Goal: Transaction & Acquisition: Book appointment/travel/reservation

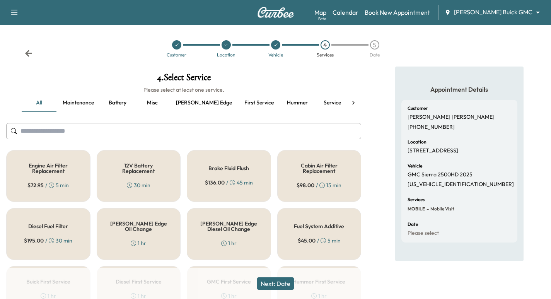
click at [140, 240] on div "1 hr" at bounding box center [138, 244] width 15 height 8
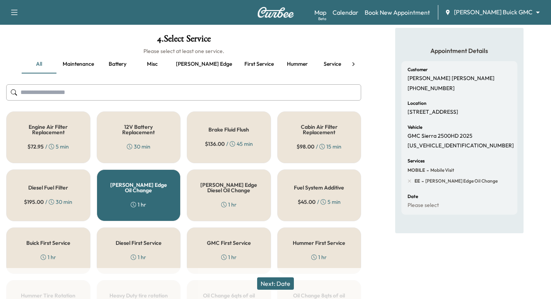
click at [279, 286] on button "Next: Date" at bounding box center [275, 283] width 37 height 12
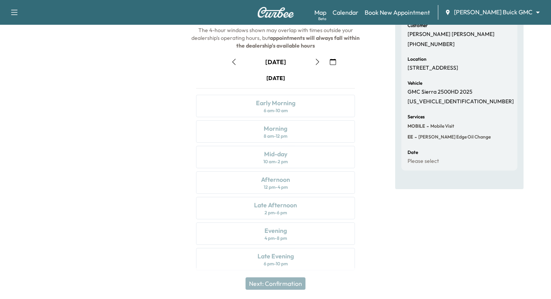
scroll to position [88, 0]
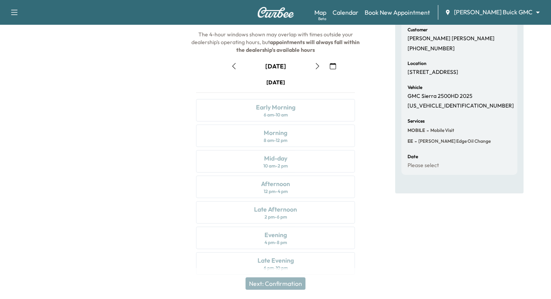
click at [323, 65] on button "button" at bounding box center [317, 66] width 13 height 12
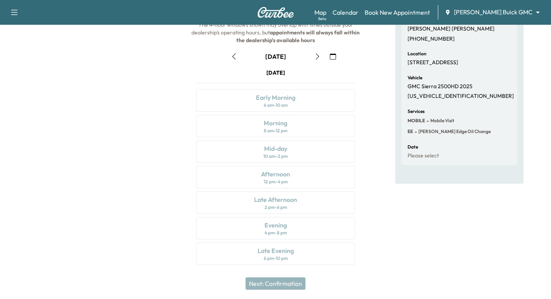
click at [312, 59] on button "button" at bounding box center [317, 56] width 13 height 12
click at [316, 57] on icon "button" at bounding box center [318, 56] width 6 height 6
click at [315, 57] on icon "button" at bounding box center [318, 56] width 6 height 6
click at [313, 58] on button "button" at bounding box center [317, 56] width 13 height 12
click at [317, 58] on icon "button" at bounding box center [318, 56] width 6 height 6
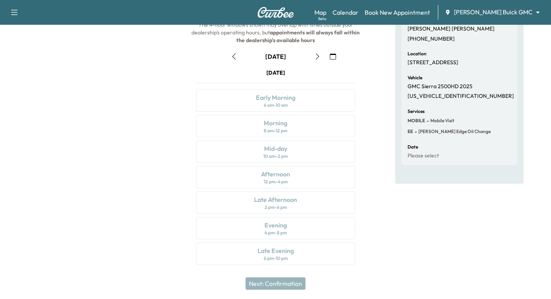
click at [317, 59] on icon "button" at bounding box center [318, 56] width 6 height 6
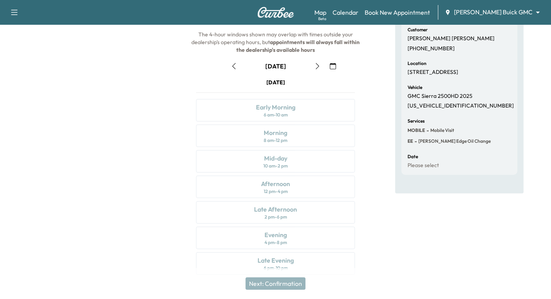
click at [315, 66] on icon "button" at bounding box center [318, 66] width 6 height 6
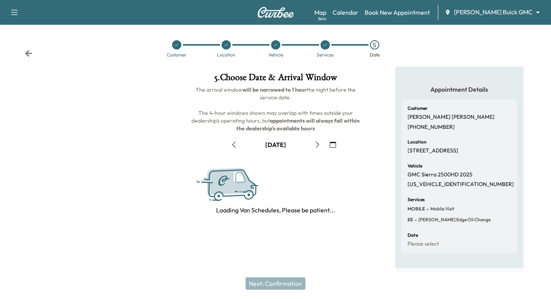
scroll to position [79, 0]
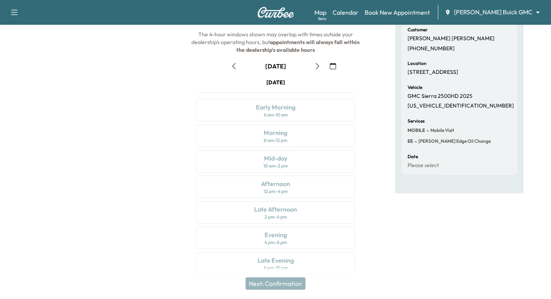
click at [312, 67] on button "button" at bounding box center [317, 66] width 13 height 12
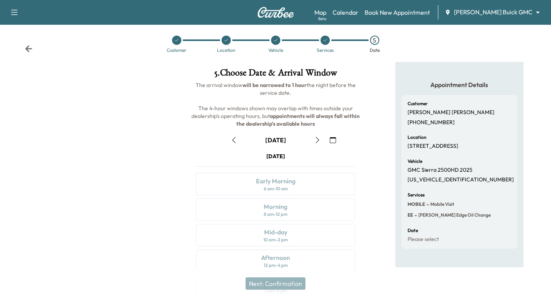
scroll to position [88, 0]
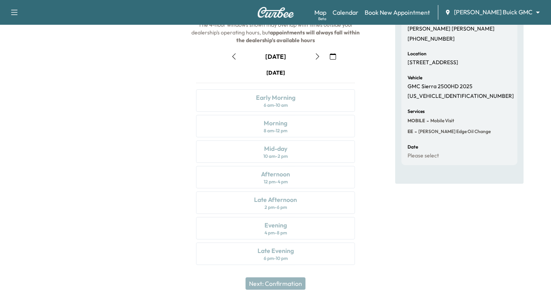
click at [316, 56] on icon "button" at bounding box center [318, 56] width 6 height 6
click at [315, 65] on div "September [DATE] S M T W T F S 31 1 2 3 4 5 6 7 8 9 10 11 12 13 14 15 16 17 18 …" at bounding box center [275, 156] width 171 height 224
click at [316, 65] on div "September [DATE] S M T W T F S 31 1 2 3 4 5 6 7 8 9 10 11 12 13 14 15 16 17 18 …" at bounding box center [275, 156] width 171 height 224
click at [317, 60] on button "button" at bounding box center [317, 56] width 13 height 12
click at [313, 62] on button "button" at bounding box center [317, 56] width 13 height 12
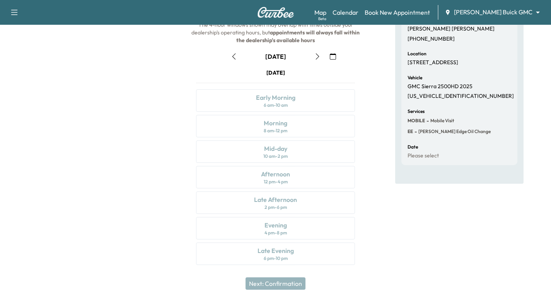
click at [317, 68] on div "September [DATE] S M T W T F S 31 1 2 3 4 5 6 7 8 9 10 11 12 13 14 15 16 17 18 …" at bounding box center [275, 156] width 171 height 224
click at [318, 64] on div "September [DATE] S M T W T F S 31 1 2 3 4 5 6 7 8 9 10 11 12 13 14 15 16 17 18 …" at bounding box center [275, 156] width 171 height 224
click at [316, 58] on icon "button" at bounding box center [318, 56] width 6 height 6
click at [315, 60] on button "button" at bounding box center [317, 56] width 13 height 12
click at [335, 57] on icon "button" at bounding box center [333, 56] width 6 height 6
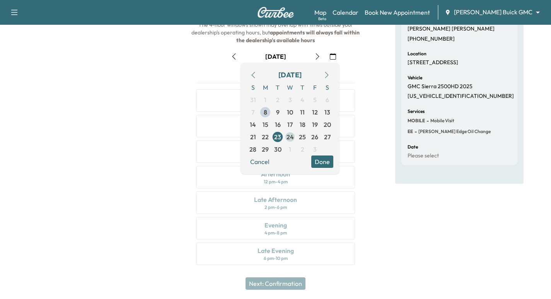
click at [285, 136] on span "24" at bounding box center [290, 137] width 12 height 12
drag, startPoint x: 185, startPoint y: 135, endPoint x: 187, endPoint y: 132, distance: 4.2
click at [185, 135] on div "5 . Choose Date & Arrival Window The arrival window will be narrowed to 1 hour …" at bounding box center [276, 126] width 184 height 296
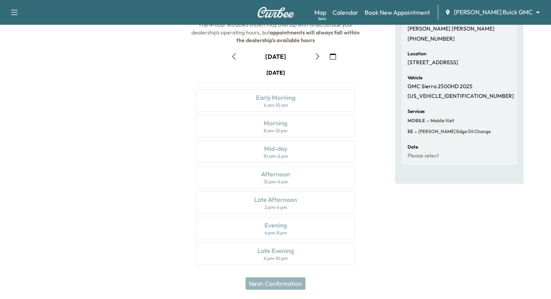
click at [330, 59] on icon "button" at bounding box center [333, 56] width 6 height 6
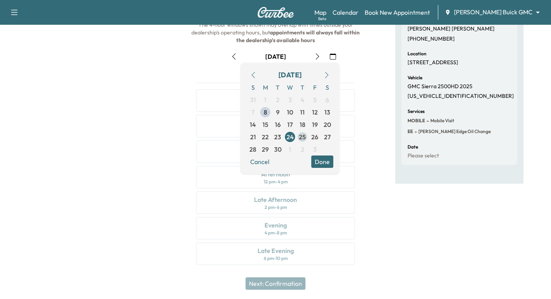
click at [304, 136] on span "25" at bounding box center [302, 136] width 7 height 9
click at [156, 119] on div at bounding box center [92, 126] width 184 height 296
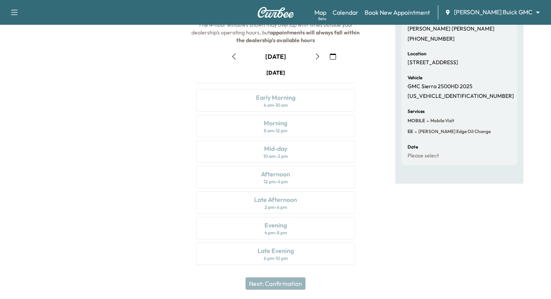
click at [316, 58] on icon "button" at bounding box center [318, 56] width 6 height 6
click at [337, 61] on button "button" at bounding box center [333, 56] width 13 height 12
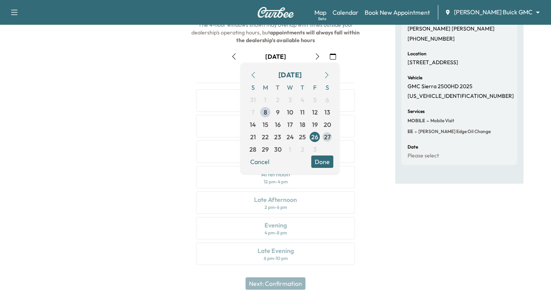
click at [328, 137] on span "27" at bounding box center [327, 136] width 7 height 9
click at [162, 86] on div at bounding box center [92, 126] width 184 height 296
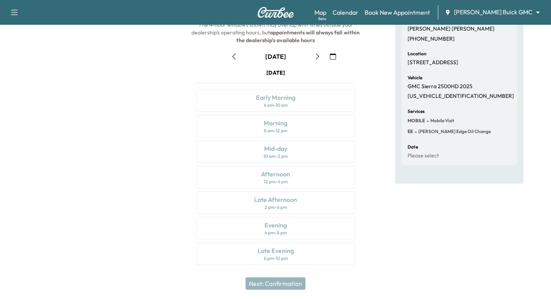
click at [327, 56] on button "button" at bounding box center [333, 56] width 13 height 12
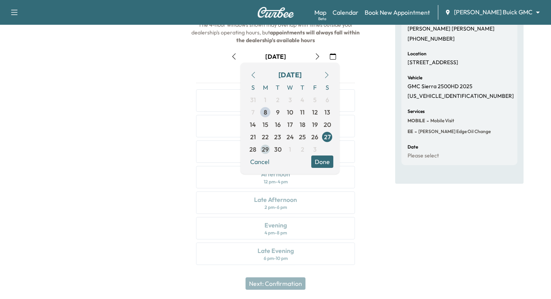
click at [265, 150] on span "29" at bounding box center [265, 149] width 7 height 9
click at [84, 129] on div at bounding box center [92, 126] width 184 height 296
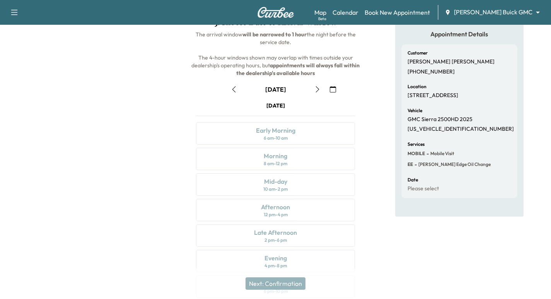
scroll to position [0, 0]
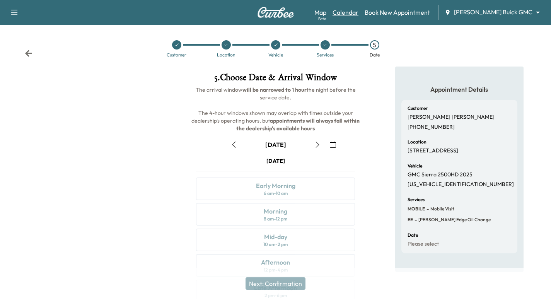
click at [359, 12] on link "Calendar" at bounding box center [346, 12] width 26 height 9
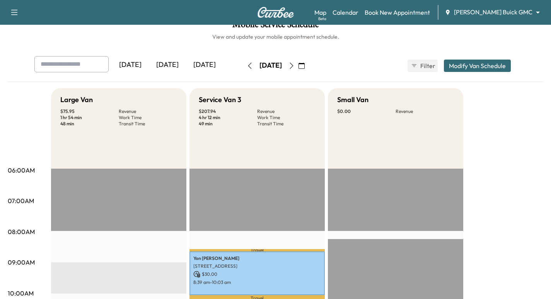
scroll to position [3, 0]
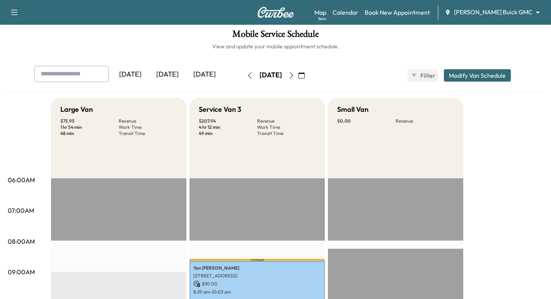
click at [308, 75] on button "button" at bounding box center [301, 75] width 13 height 12
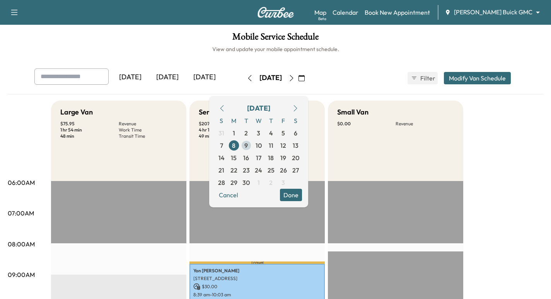
scroll to position [0, 0]
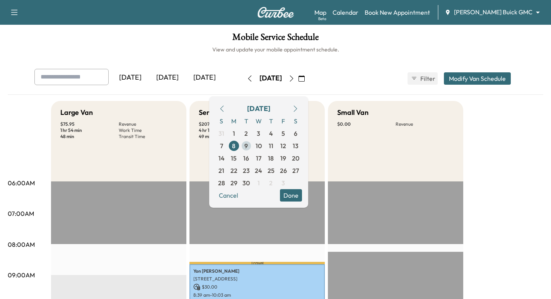
click at [248, 145] on span "9" at bounding box center [246, 145] width 3 height 9
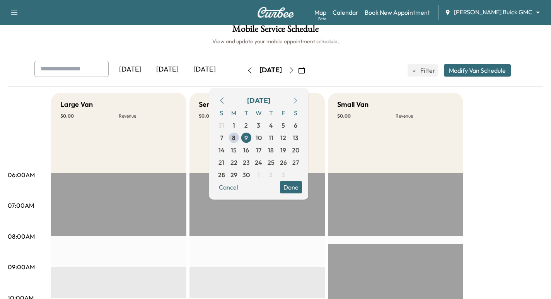
scroll to position [10, 0]
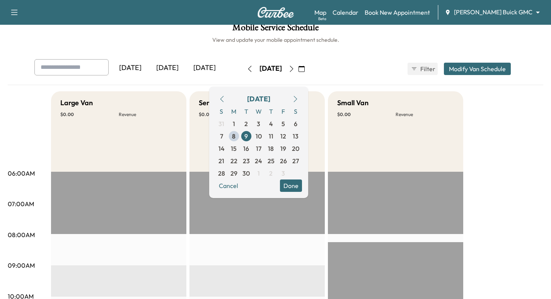
click at [295, 71] on icon "button" at bounding box center [292, 69] width 6 height 6
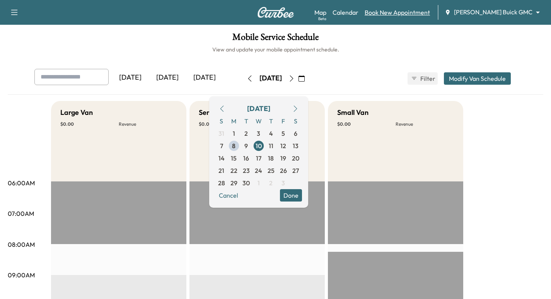
click at [424, 13] on link "Book New Appointment" at bounding box center [397, 12] width 65 height 9
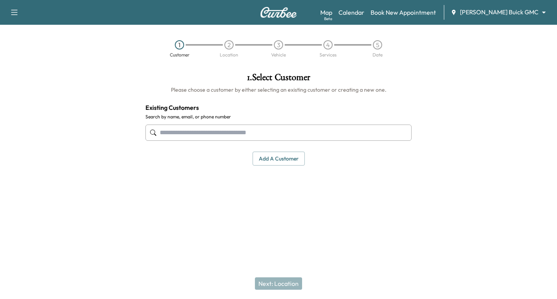
click at [219, 127] on input "text" at bounding box center [278, 133] width 266 height 16
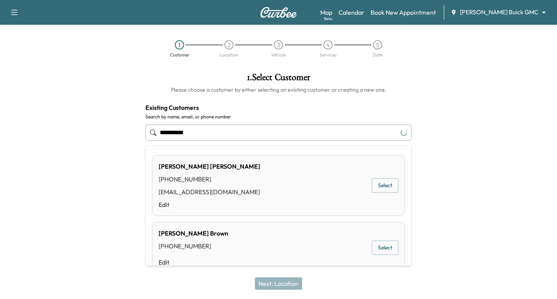
click at [182, 132] on input "**********" at bounding box center [278, 133] width 266 height 16
drag, startPoint x: 192, startPoint y: 124, endPoint x: -263, endPoint y: 47, distance: 461.1
click at [0, 47] on html "**********" at bounding box center [278, 149] width 557 height 299
click at [391, 187] on button "Select" at bounding box center [385, 185] width 27 height 14
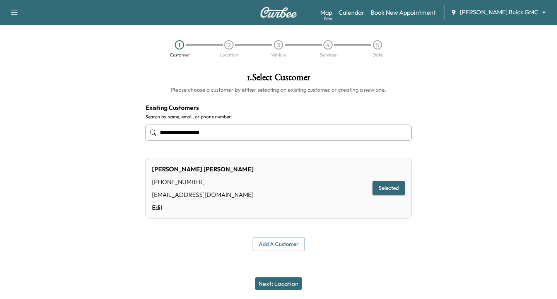
type input "**********"
click at [279, 284] on button "Next: Location" at bounding box center [278, 283] width 47 height 12
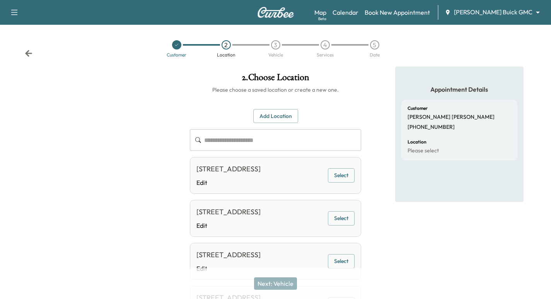
click at [335, 226] on button "Select" at bounding box center [341, 218] width 27 height 14
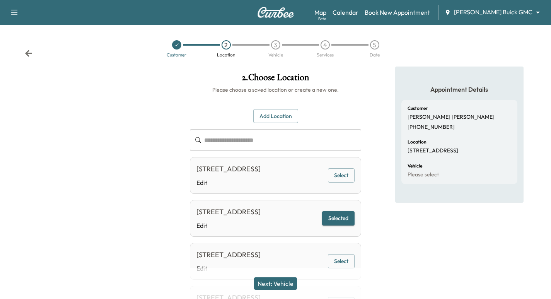
click at [287, 281] on button "Next: Vehicle" at bounding box center [275, 283] width 43 height 12
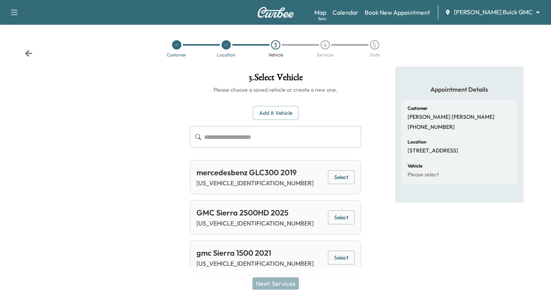
click at [336, 222] on button "Select" at bounding box center [341, 217] width 27 height 14
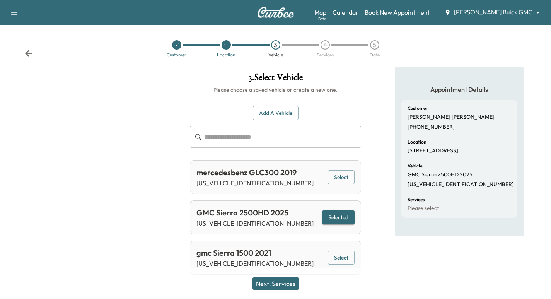
click at [291, 284] on button "Next: Services" at bounding box center [276, 283] width 46 height 12
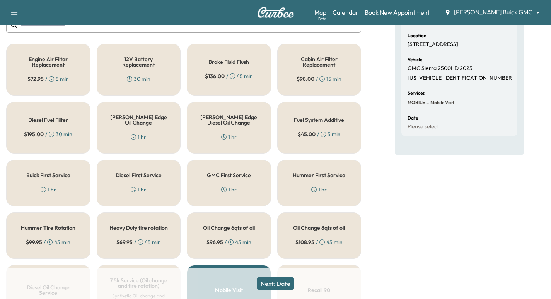
click at [169, 116] on div "[PERSON_NAME] Edge Oil Change 1 hr" at bounding box center [139, 128] width 84 height 52
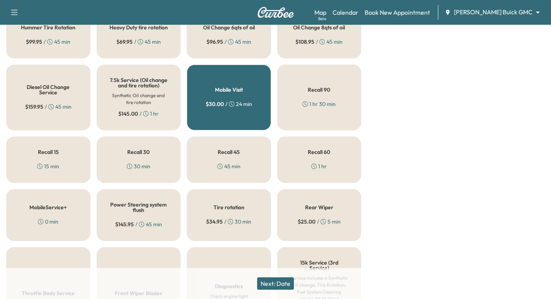
scroll to position [310, 0]
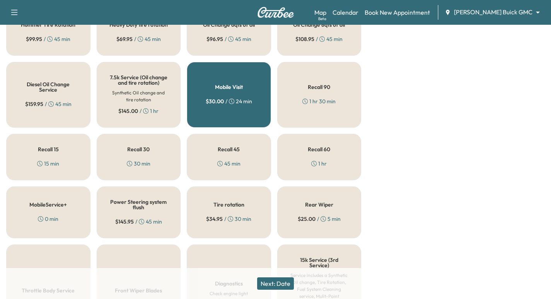
click at [275, 284] on button "Next: Date" at bounding box center [275, 283] width 37 height 12
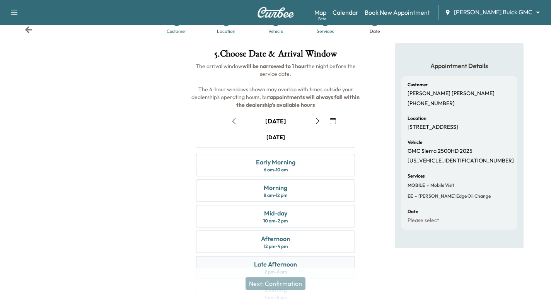
scroll to position [0, 0]
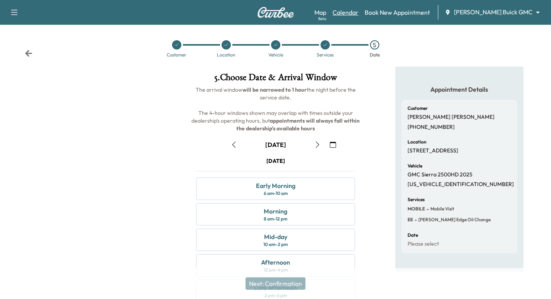
click at [359, 13] on link "Calendar" at bounding box center [346, 12] width 26 height 9
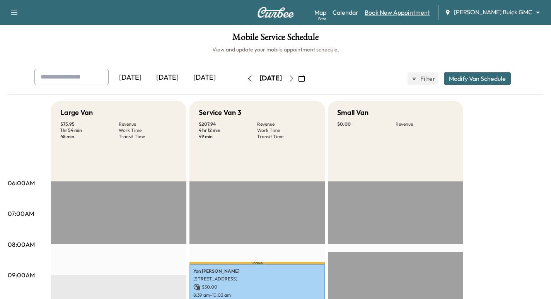
click at [422, 15] on link "Book New Appointment" at bounding box center [397, 12] width 65 height 9
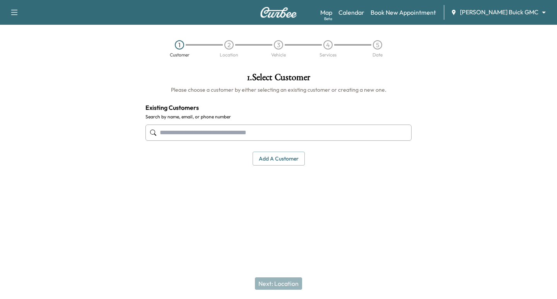
click at [223, 125] on input "text" at bounding box center [278, 133] width 266 height 16
paste input "**********"
type input "**********"
drag, startPoint x: 237, startPoint y: 136, endPoint x: -94, endPoint y: 106, distance: 332.2
click at [0, 106] on html "**********" at bounding box center [278, 149] width 557 height 299
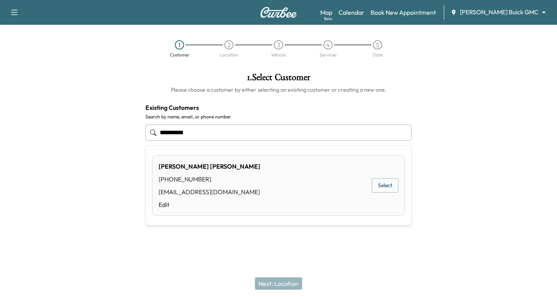
click at [380, 184] on button "Select" at bounding box center [385, 185] width 27 height 14
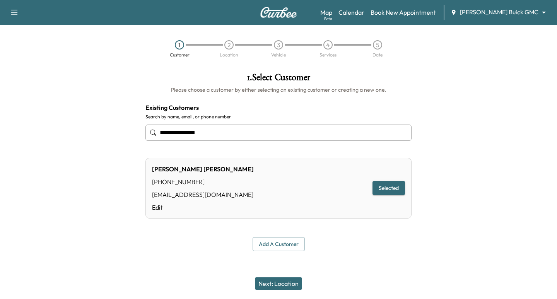
type input "**********"
click at [289, 281] on button "Next: Location" at bounding box center [278, 283] width 47 height 12
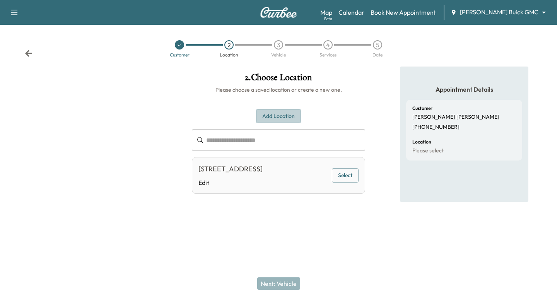
click at [272, 116] on button "Add Location" at bounding box center [278, 116] width 45 height 14
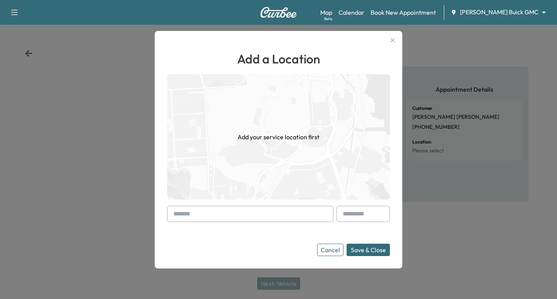
click at [209, 208] on input "text" at bounding box center [250, 214] width 166 height 16
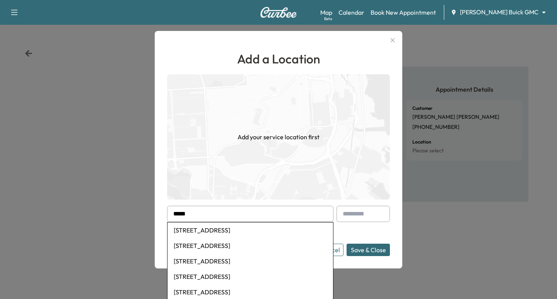
drag, startPoint x: 149, startPoint y: 215, endPoint x: 18, endPoint y: 207, distance: 131.1
click at [12, 201] on div "Add a Location Add your service location first **** [STREET_ADDRESS] [STREET_AD…" at bounding box center [278, 149] width 557 height 299
paste input "**********"
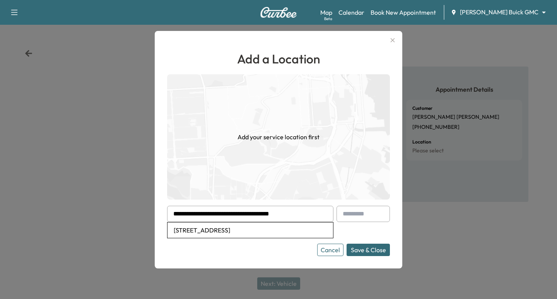
click at [250, 234] on li "[STREET_ADDRESS]" at bounding box center [251, 229] width 166 height 15
type input "**********"
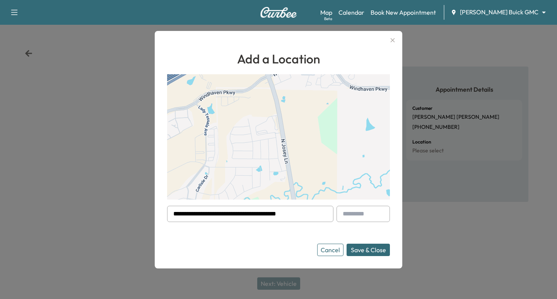
drag, startPoint x: 298, startPoint y: 216, endPoint x: 129, endPoint y: 192, distance: 171.3
click at [129, 192] on div "**********" at bounding box center [278, 149] width 557 height 299
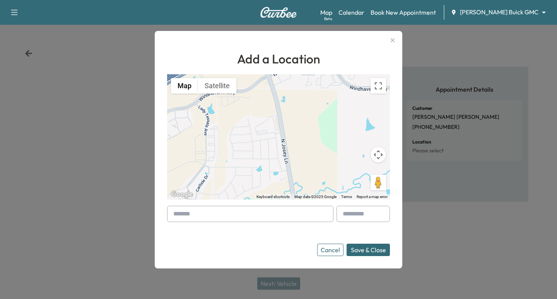
paste input "**********"
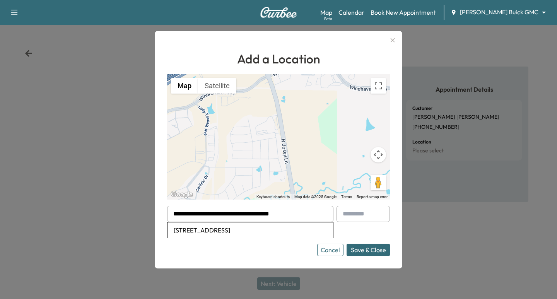
type input "**********"
click at [347, 244] on button "Save & Close" at bounding box center [368, 250] width 43 height 12
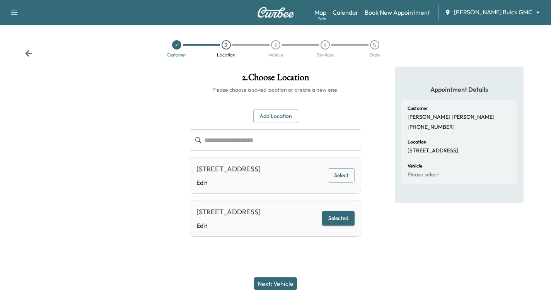
click at [273, 285] on button "Next: Vehicle" at bounding box center [275, 283] width 43 height 12
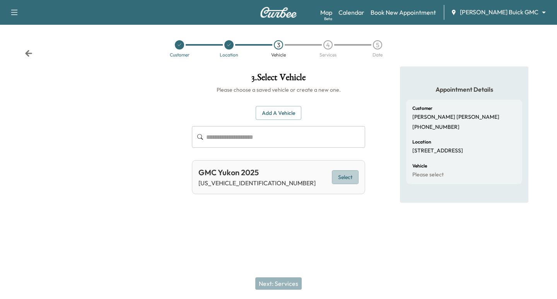
click at [349, 180] on button "Select" at bounding box center [345, 177] width 27 height 14
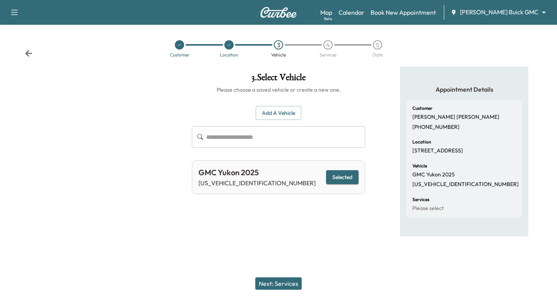
click at [289, 284] on button "Next: Services" at bounding box center [278, 283] width 46 height 12
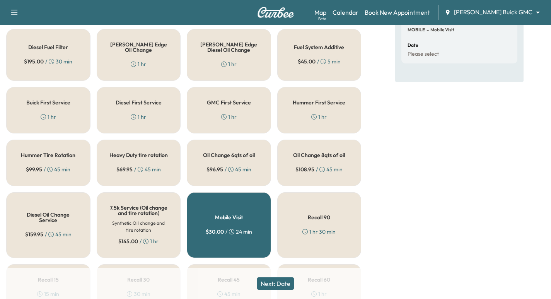
scroll to position [184, 0]
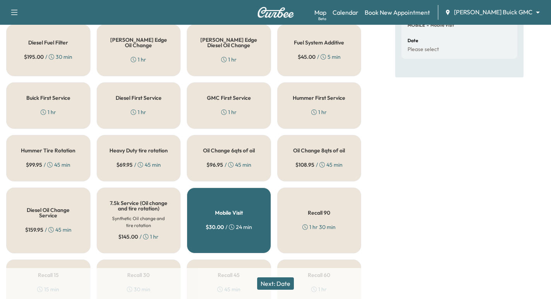
click at [246, 109] on div "GMC First Service 1 hr" at bounding box center [229, 105] width 84 height 46
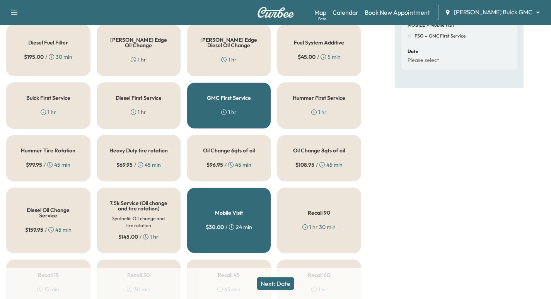
click at [282, 284] on button "Next: Date" at bounding box center [275, 283] width 37 height 12
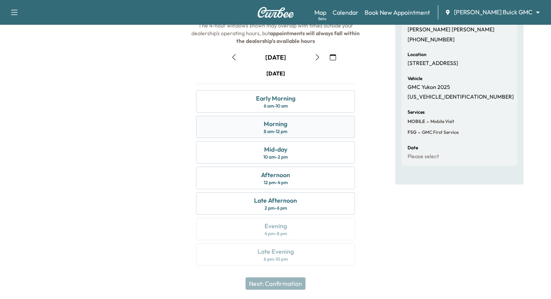
scroll to position [88, 0]
click at [313, 102] on div "Early Morning 6 am - 10 am" at bounding box center [275, 100] width 159 height 22
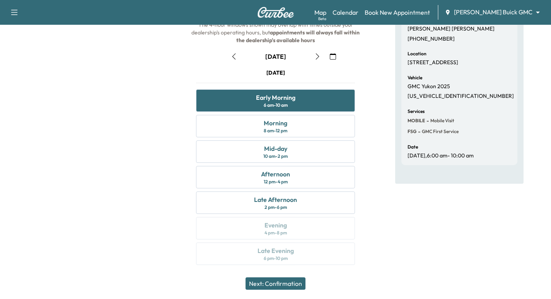
click at [269, 287] on button "Next: Confirmation" at bounding box center [276, 283] width 60 height 12
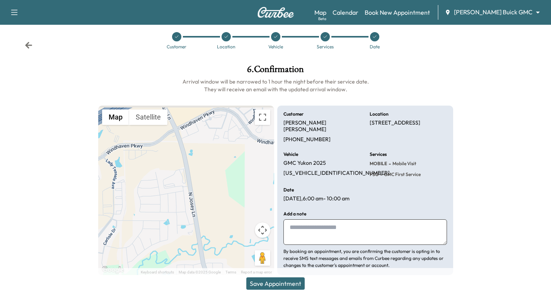
click at [279, 284] on button "Save Appointment" at bounding box center [275, 283] width 58 height 12
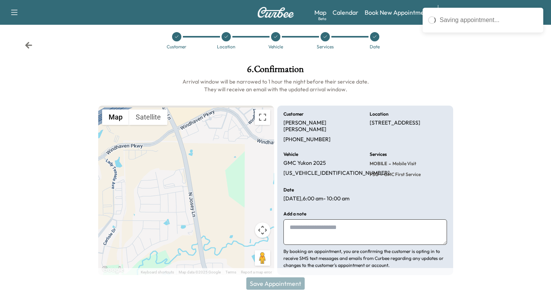
click at [307, 219] on textarea at bounding box center [366, 232] width 164 height 26
paste textarea "**********"
type textarea "**********"
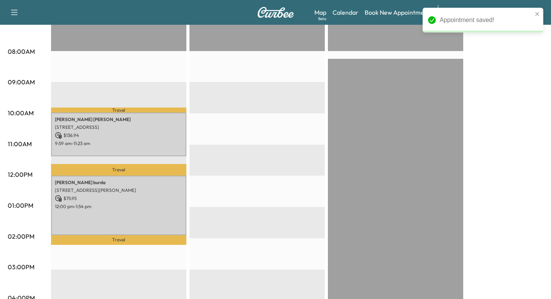
scroll to position [193, 0]
